Goal: Communication & Community: Participate in discussion

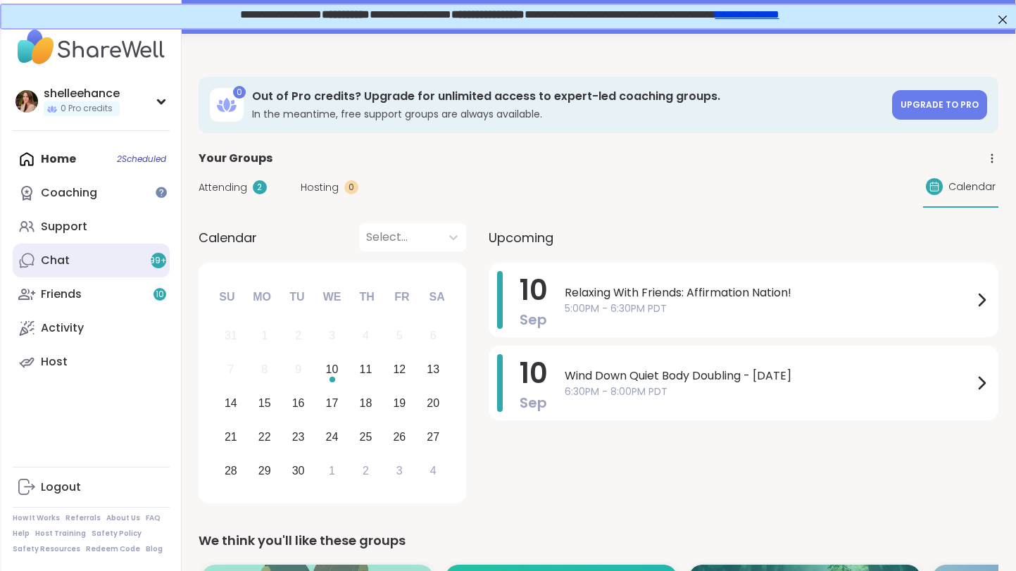
click at [106, 273] on link "Chat 99 +" at bounding box center [91, 261] width 157 height 34
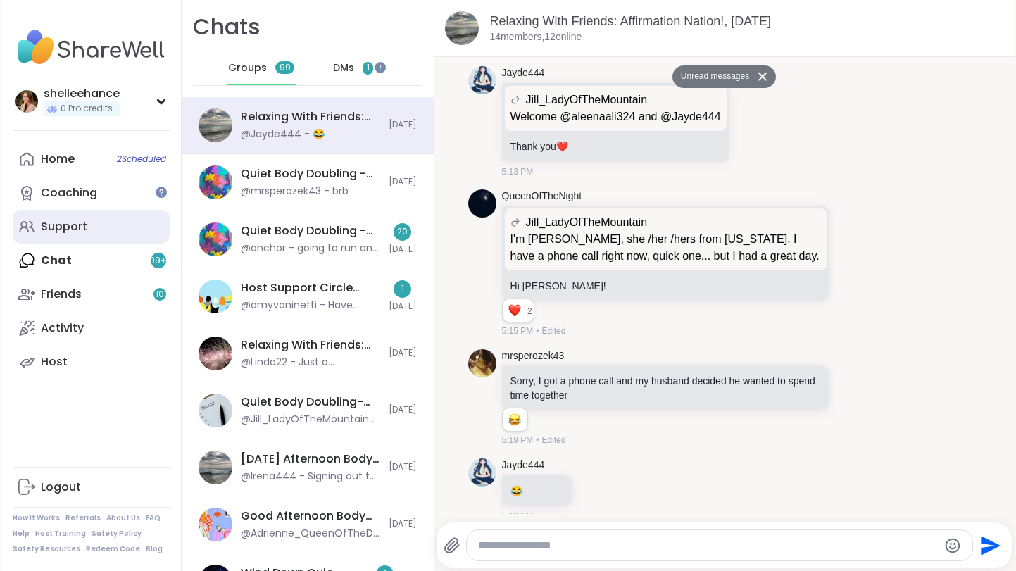
click at [102, 232] on link "Support" at bounding box center [91, 227] width 157 height 34
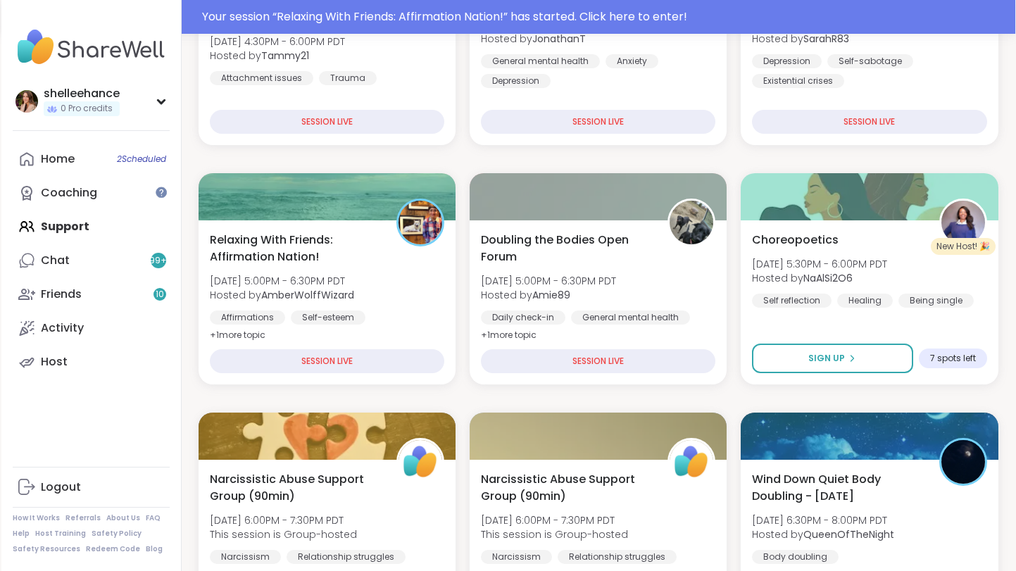
scroll to position [330, 0]
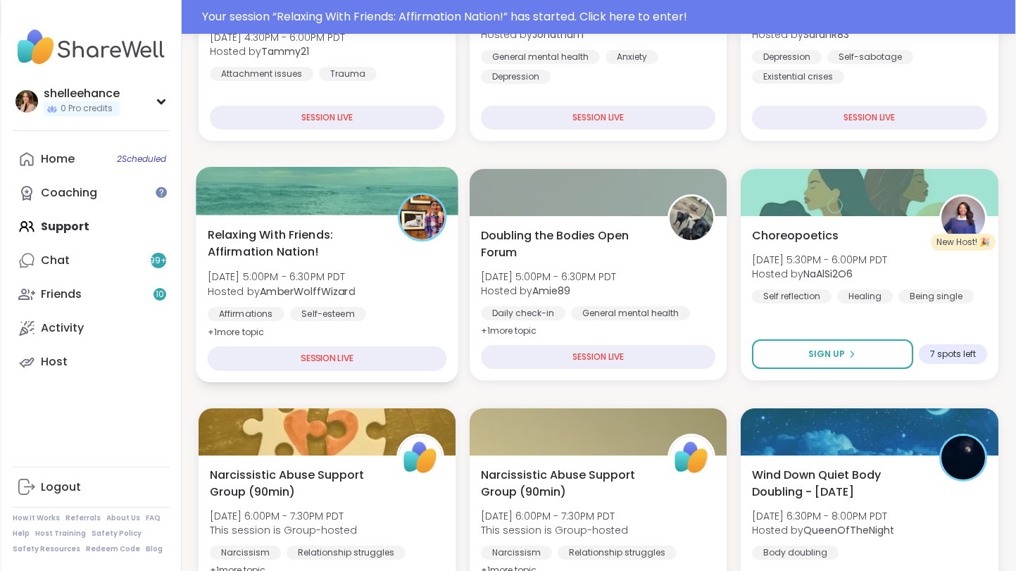
click at [423, 308] on div "Affirmations Self-esteem Good company" at bounding box center [326, 324] width 239 height 35
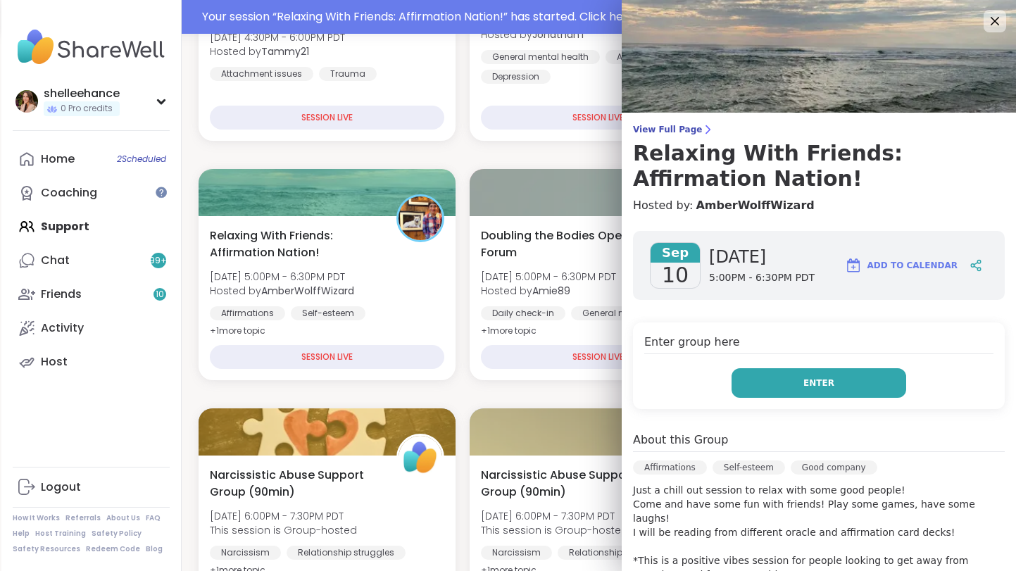
click at [770, 381] on button "Enter" at bounding box center [819, 383] width 175 height 30
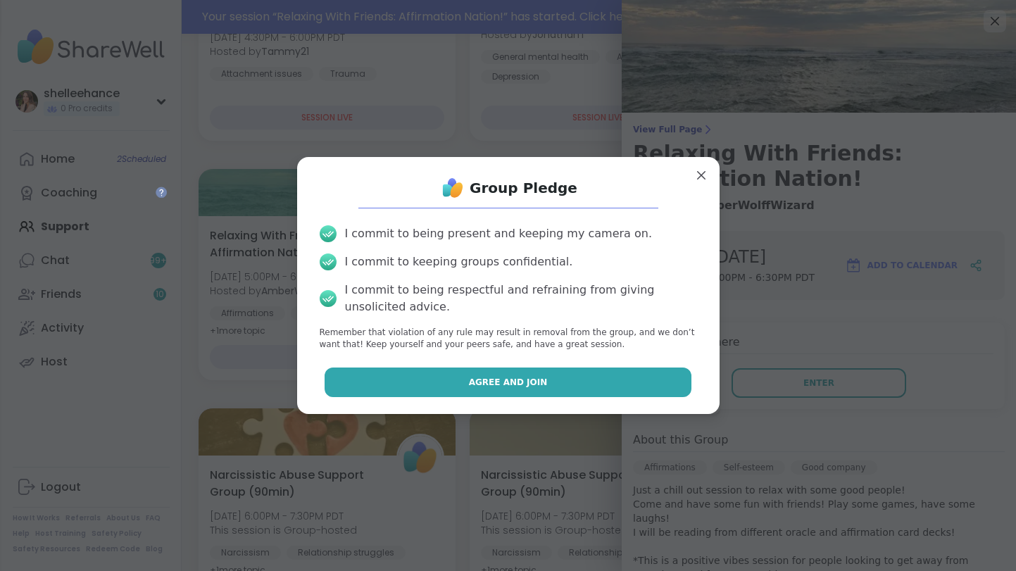
click at [442, 385] on button "Agree and Join" at bounding box center [508, 383] width 367 height 30
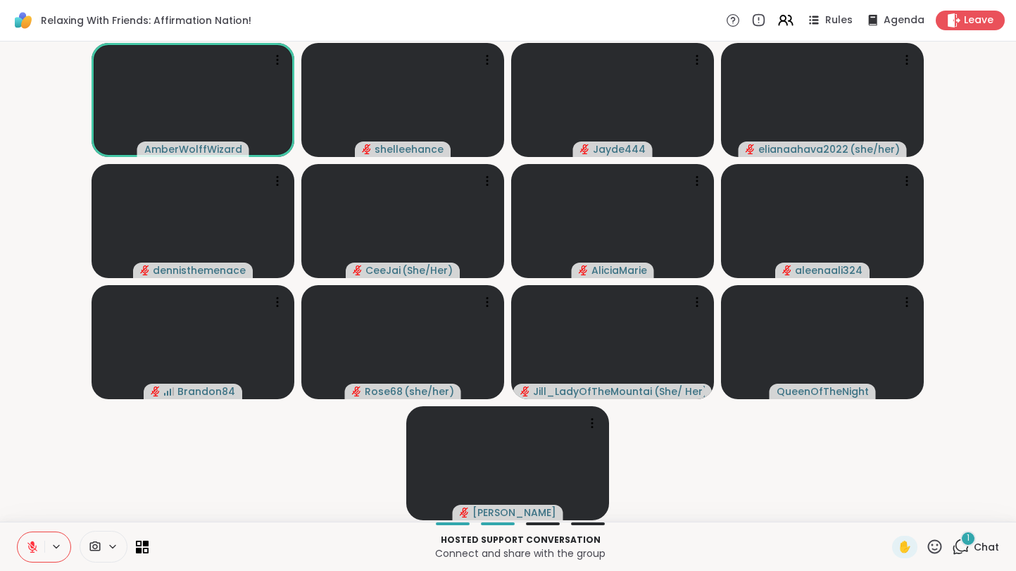
click at [991, 546] on span "Chat" at bounding box center [986, 547] width 25 height 14
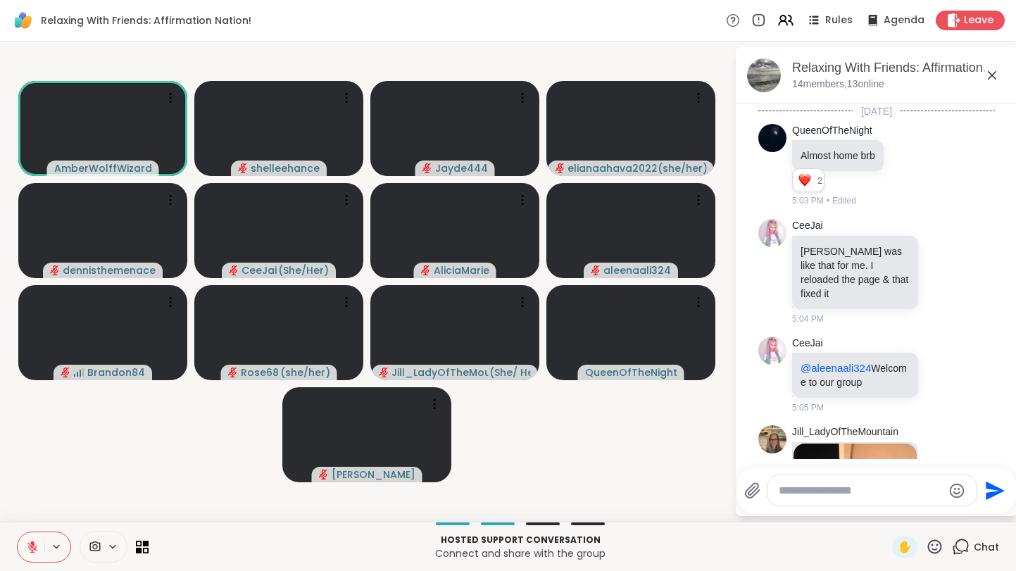
scroll to position [2171, 0]
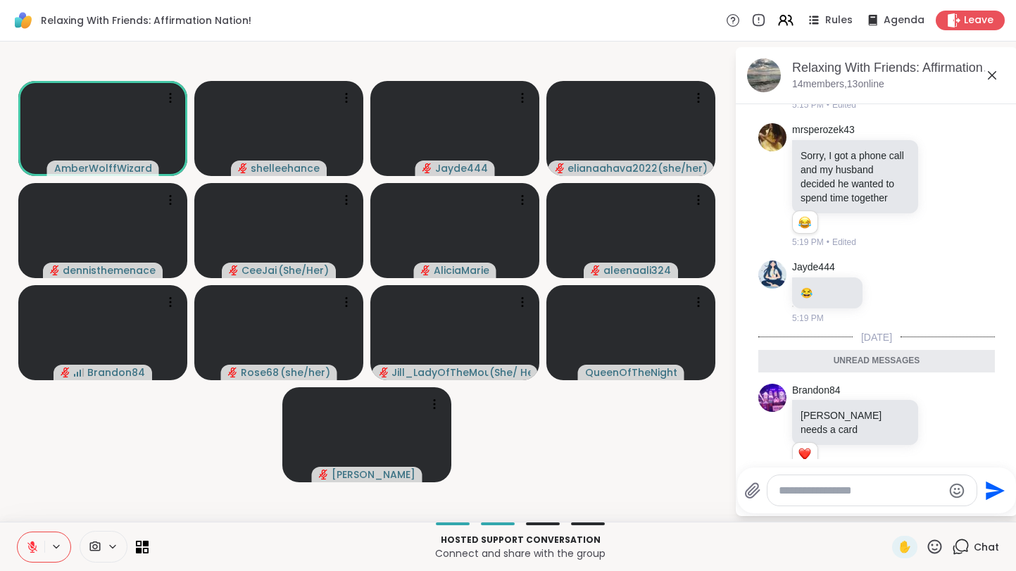
click at [993, 82] on icon at bounding box center [992, 75] width 17 height 17
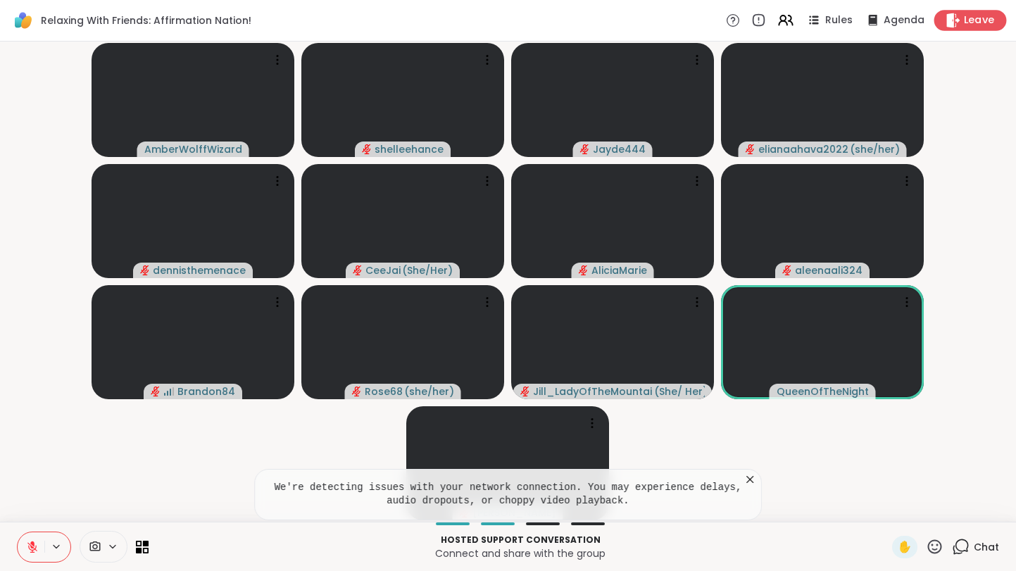
click at [987, 23] on span "Leave" at bounding box center [979, 20] width 31 height 15
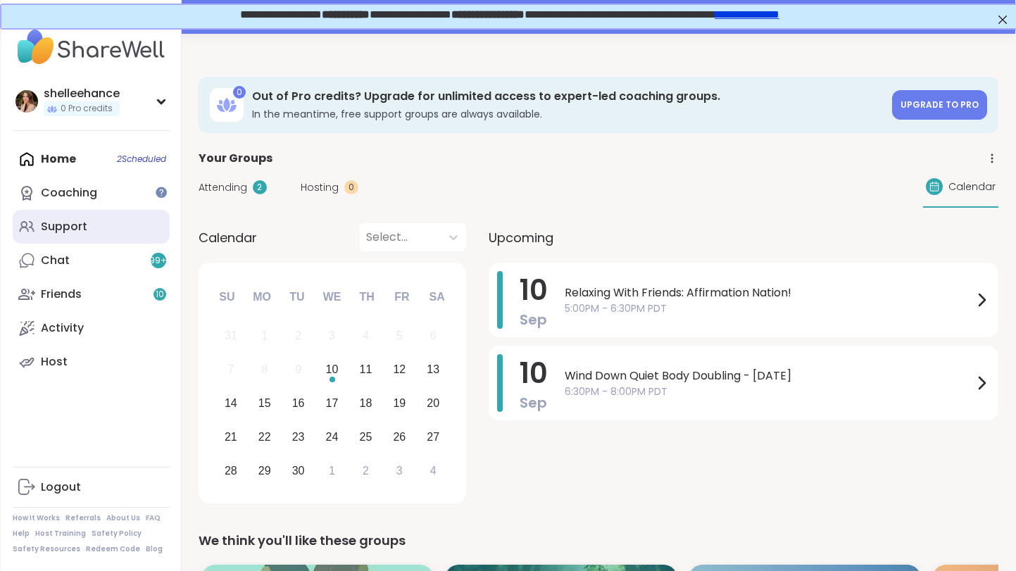
click at [134, 223] on link "Support" at bounding box center [91, 227] width 157 height 34
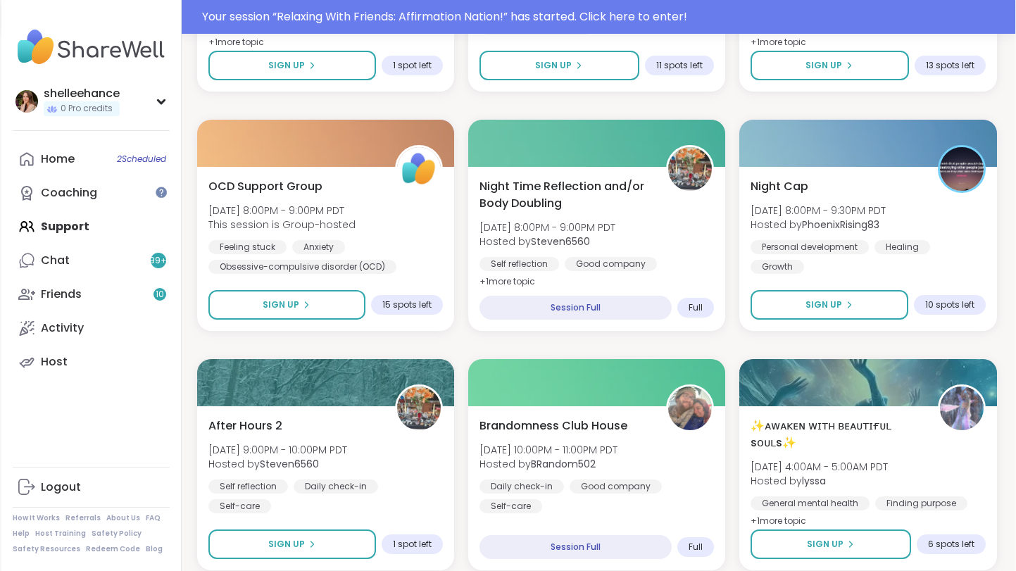
scroll to position [1098, 1]
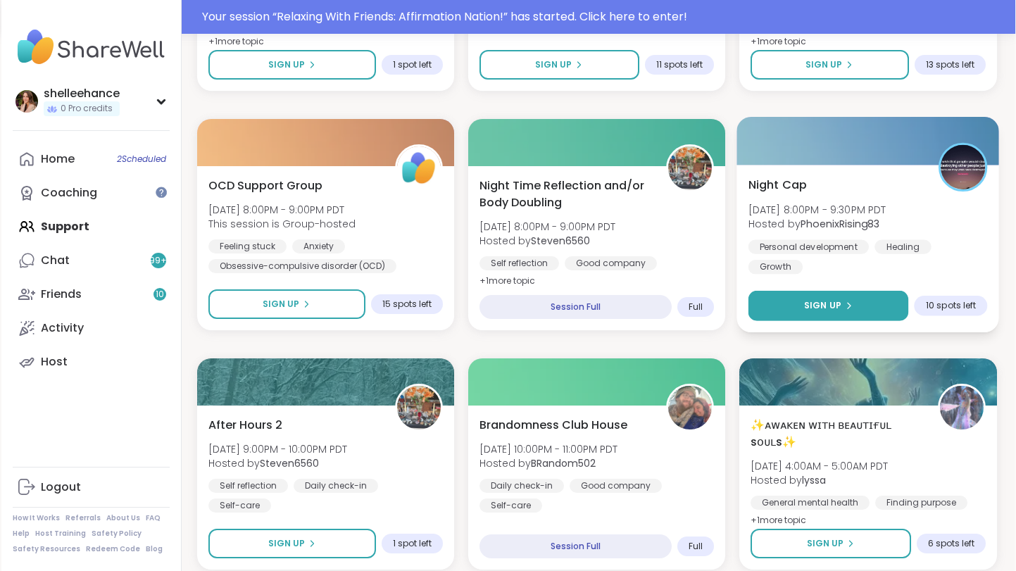
click at [810, 301] on span "Sign Up" at bounding box center [822, 305] width 37 height 13
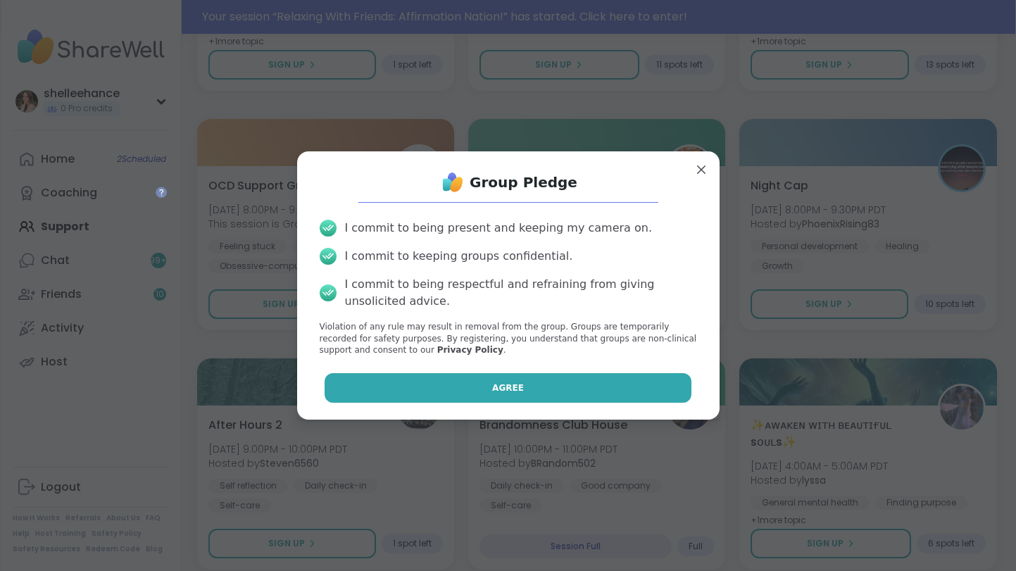
click at [449, 384] on button "Agree" at bounding box center [508, 388] width 367 height 30
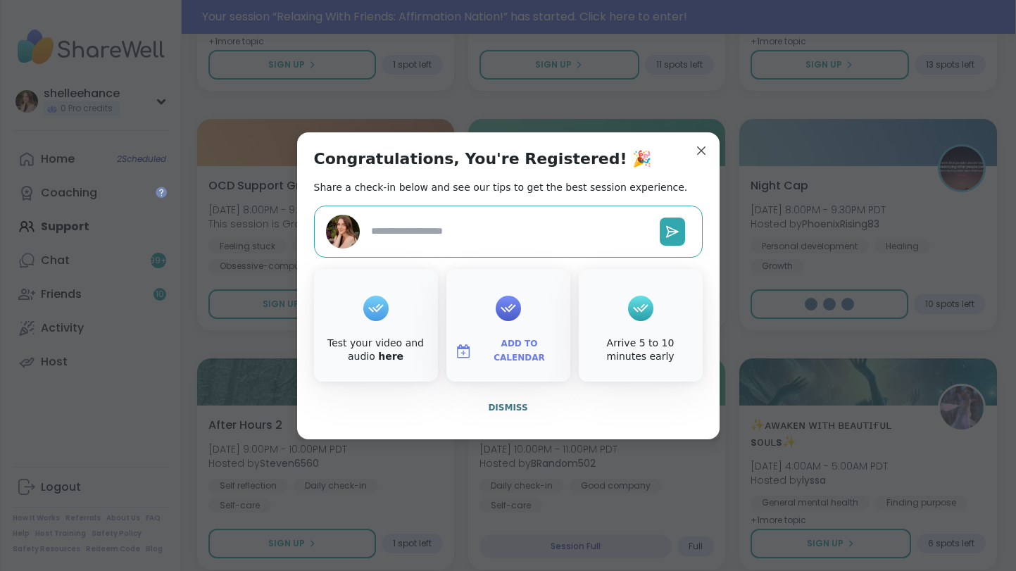
type textarea "*"
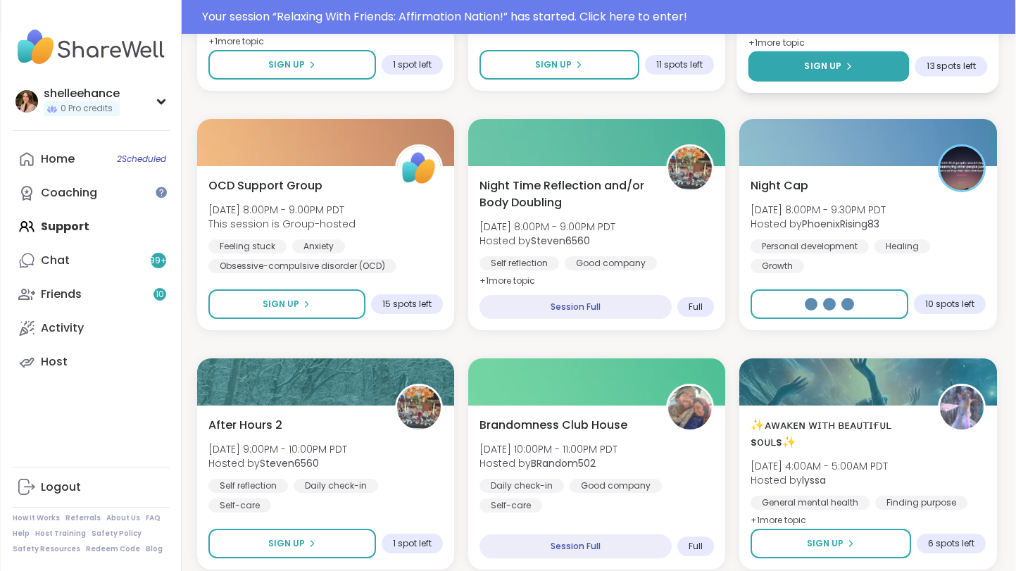
scroll to position [1064, 1]
